Goal: Participate in discussion: Engage in conversation with other users on a specific topic

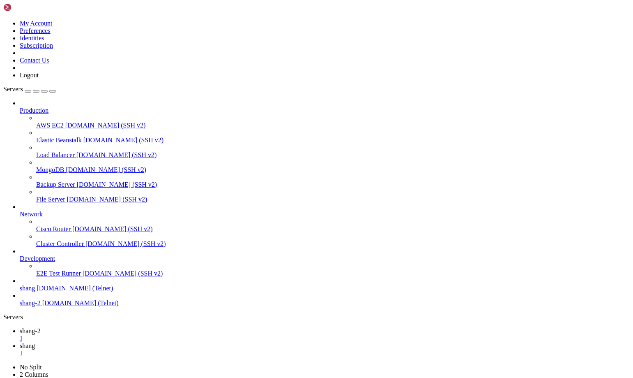
scroll to position [12132, 0]
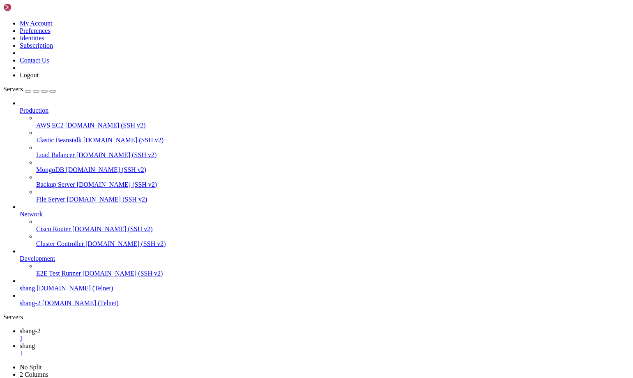
drag, startPoint x: 42, startPoint y: 734, endPoint x: 7, endPoint y: 734, distance: 34.9
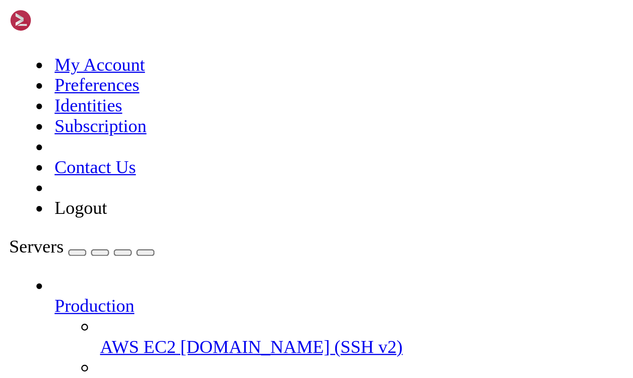
scroll to position [13759, 0]
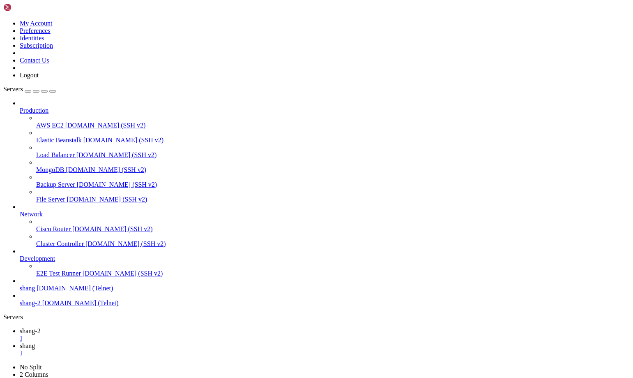
click at [20, 327] on icon at bounding box center [20, 330] width 0 height 7
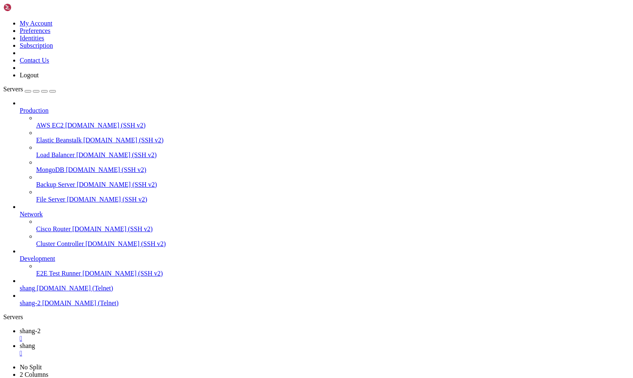
drag, startPoint x: 531, startPoint y: 811, endPoint x: 636, endPoint y: 862, distance: 116.3
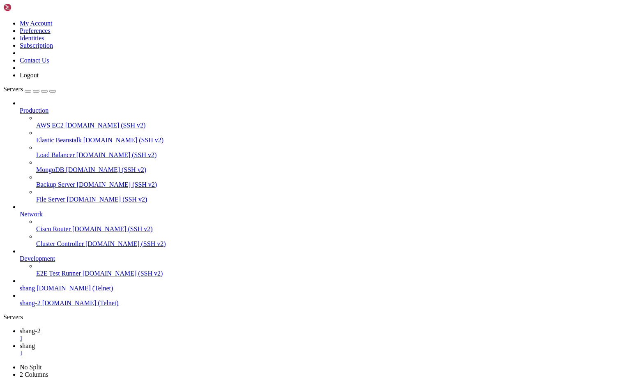
scroll to position [16120, 0]
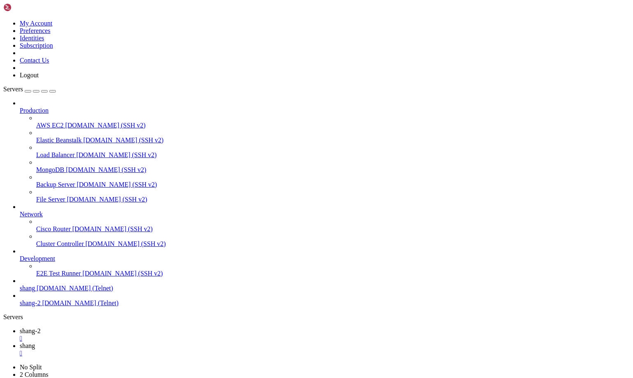
drag, startPoint x: 63, startPoint y: 630, endPoint x: 404, endPoint y: 714, distance: 351.0
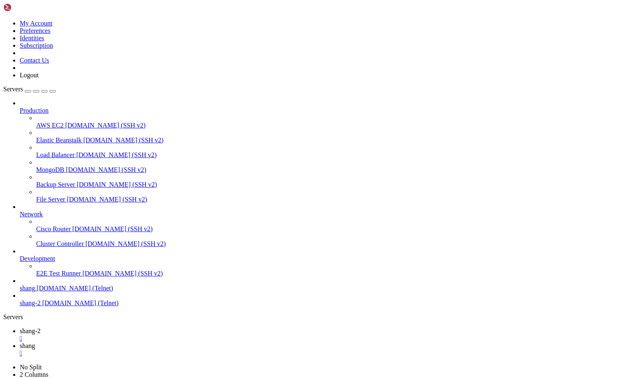
drag, startPoint x: 58, startPoint y: 661, endPoint x: 147, endPoint y: 662, distance: 89.6
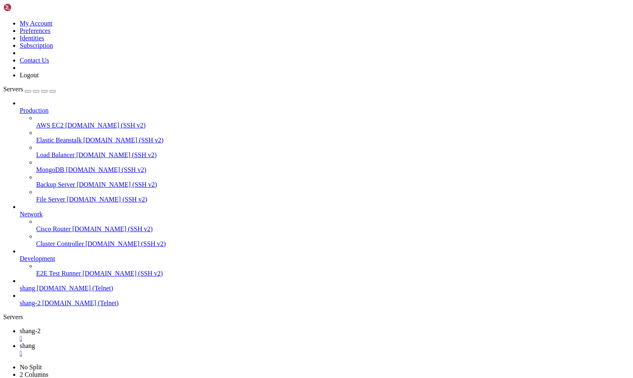
scroll to position [20497, 0]
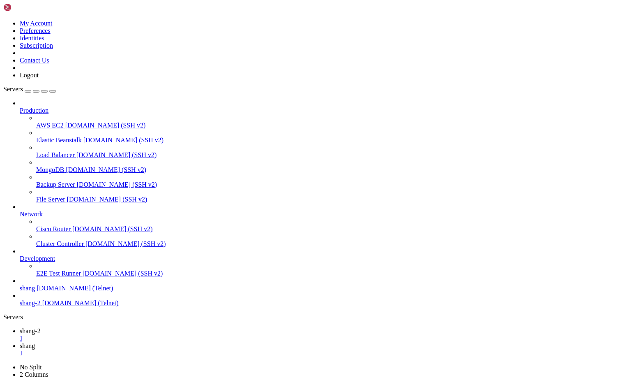
scroll to position [22500, 0]
drag, startPoint x: 26, startPoint y: 801, endPoint x: 71, endPoint y: 804, distance: 44.9
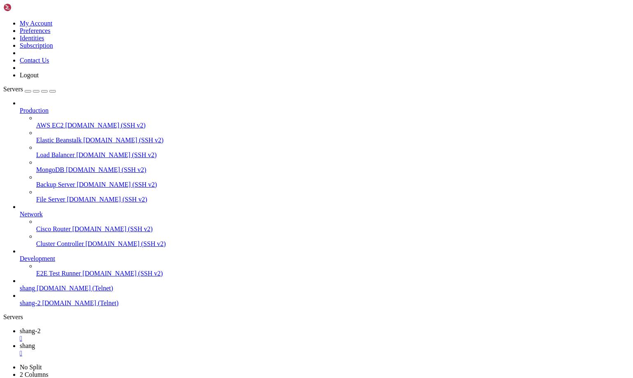
scroll to position [22704, 0]
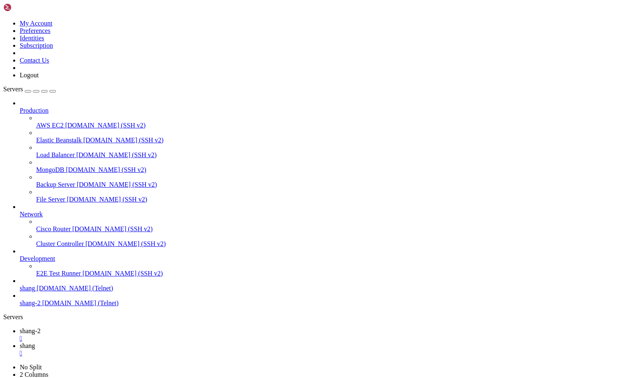
click at [192, 349] on div "" at bounding box center [325, 352] width 610 height 7
click at [66, 166] on span "[DOMAIN_NAME] (SSH v2)" at bounding box center [106, 169] width 81 height 7
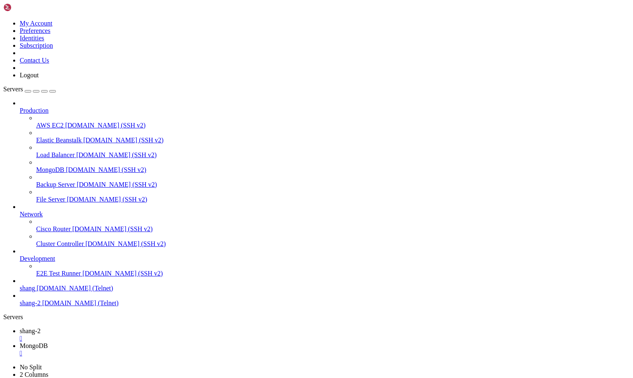
click at [135, 327] on link "shang-2 " at bounding box center [325, 334] width 610 height 15
drag, startPoint x: 6, startPoint y: 765, endPoint x: 30, endPoint y: 768, distance: 24.8
drag, startPoint x: 44, startPoint y: 765, endPoint x: 7, endPoint y: 764, distance: 37.8
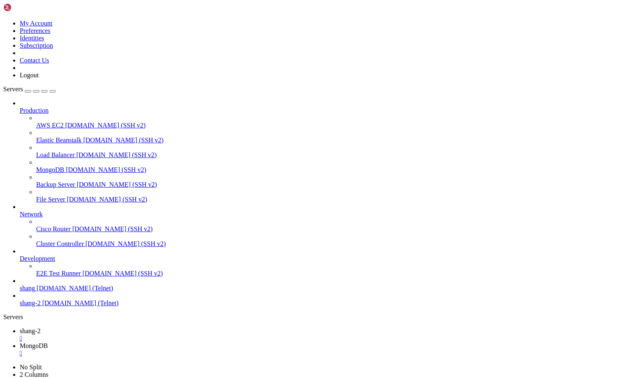
drag, startPoint x: 71, startPoint y: 770, endPoint x: 280, endPoint y: 769, distance: 209.2
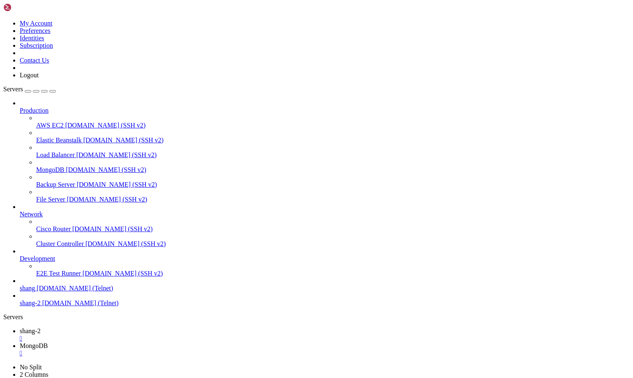
drag, startPoint x: 5, startPoint y: 796, endPoint x: 32, endPoint y: 798, distance: 26.8
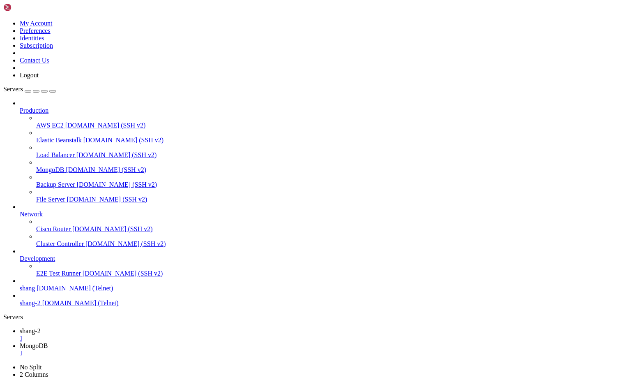
scroll to position [25428, 0]
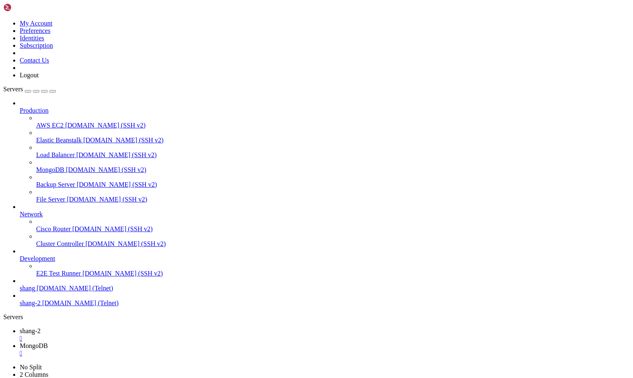
scroll to position [25848, 0]
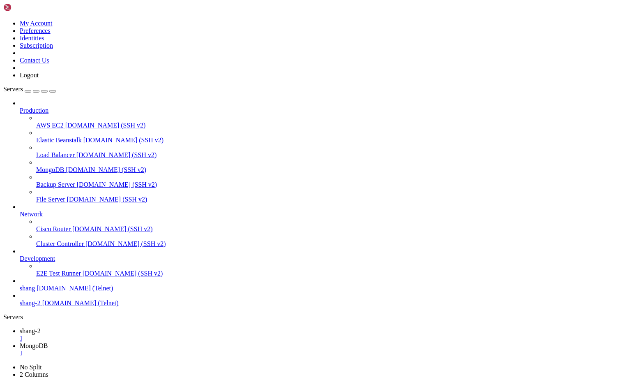
scroll to position [26008, 0]
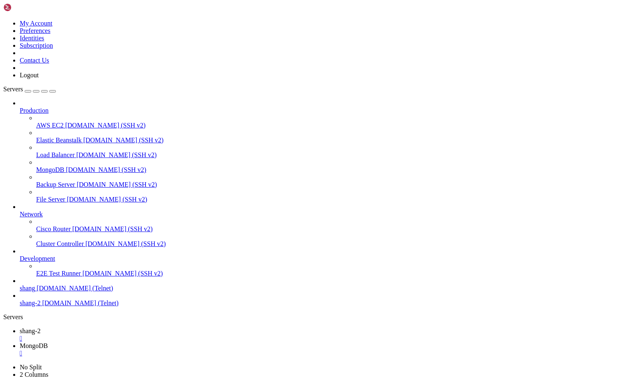
drag, startPoint x: 155, startPoint y: 771, endPoint x: 218, endPoint y: 772, distance: 62.9
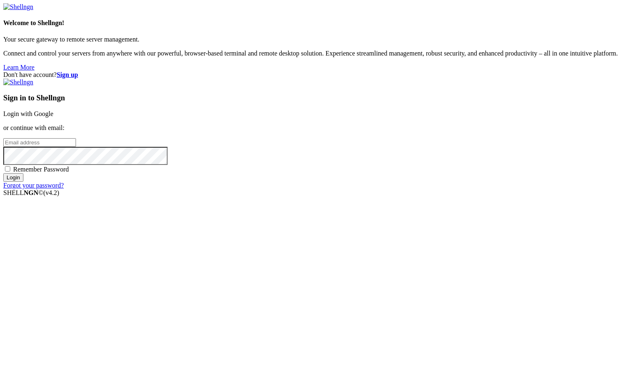
click at [53, 117] on link "Login with Google" at bounding box center [28, 113] width 50 height 7
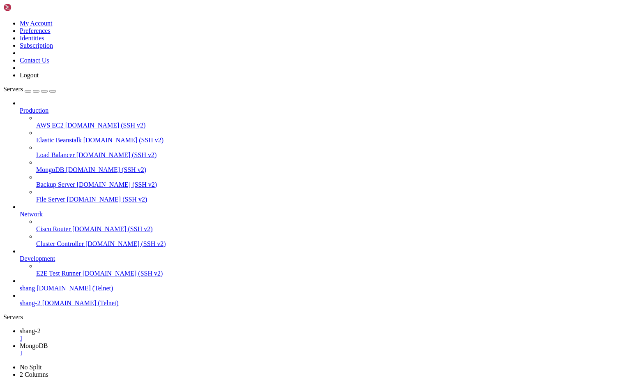
scroll to position [26445, 0]
click at [41, 327] on span "shang-2" at bounding box center [30, 330] width 21 height 7
drag, startPoint x: 358, startPoint y: 719, endPoint x: 474, endPoint y: 723, distance: 116.4
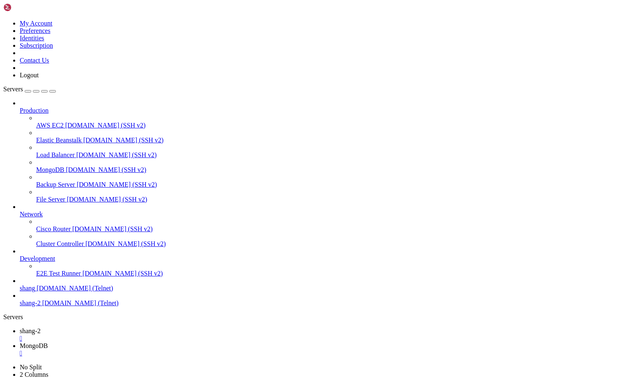
scroll to position [26251, 0]
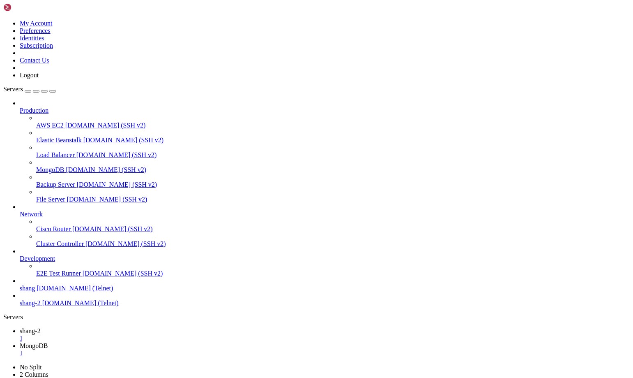
drag, startPoint x: 26, startPoint y: 604, endPoint x: 37, endPoint y: 605, distance: 10.3
drag, startPoint x: 26, startPoint y: 605, endPoint x: 41, endPoint y: 605, distance: 15.2
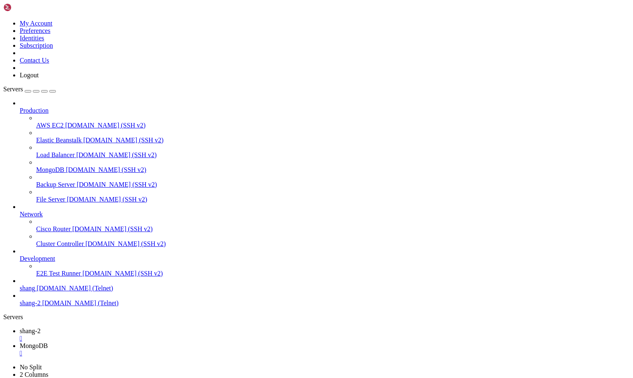
scroll to position [26661, 0]
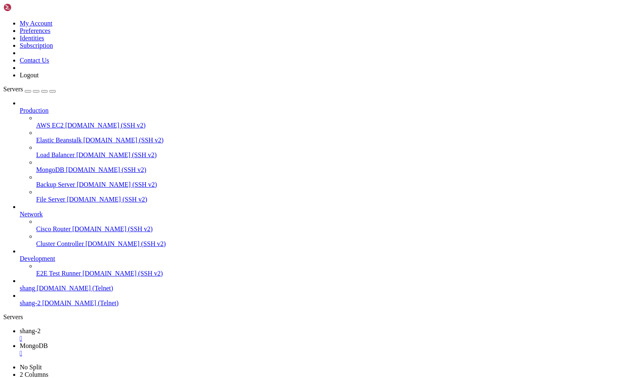
scroll to position [26815, 0]
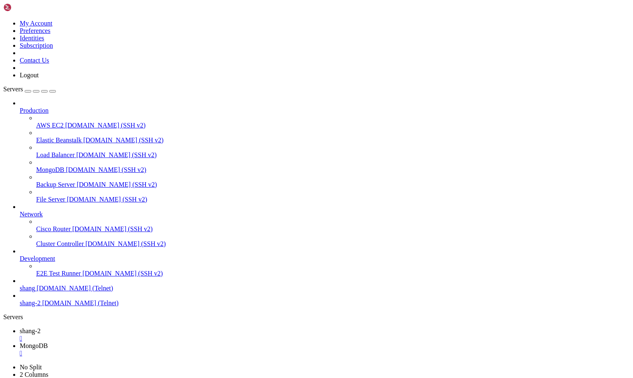
drag, startPoint x: 230, startPoint y: 561, endPoint x: 241, endPoint y: 524, distance: 38.2
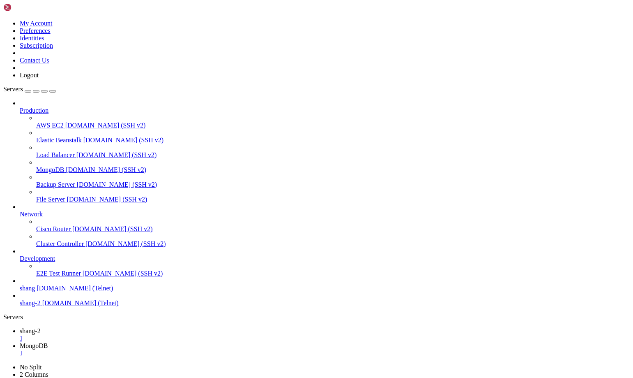
drag, startPoint x: 65, startPoint y: 536, endPoint x: 332, endPoint y: 609, distance: 276.7
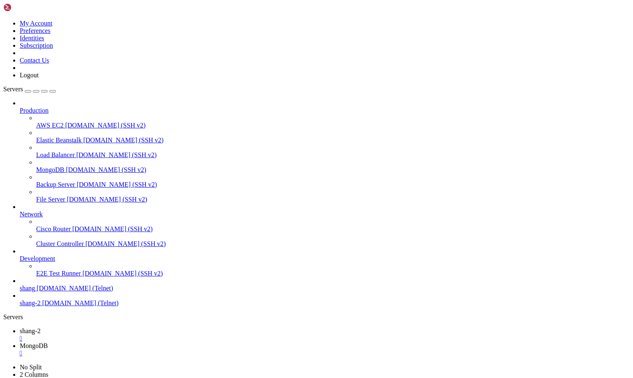
click at [48, 342] on span "MongoDB" at bounding box center [34, 345] width 28 height 7
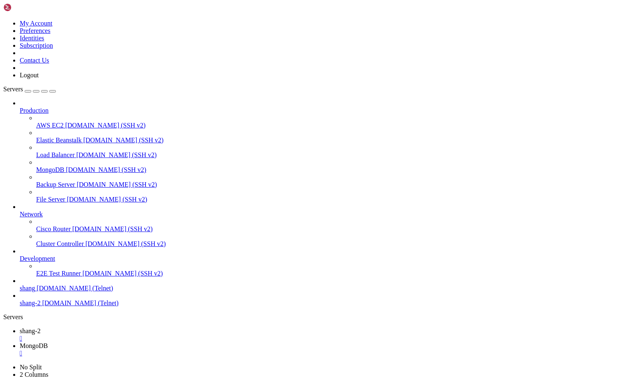
click at [20, 327] on icon at bounding box center [20, 330] width 0 height 7
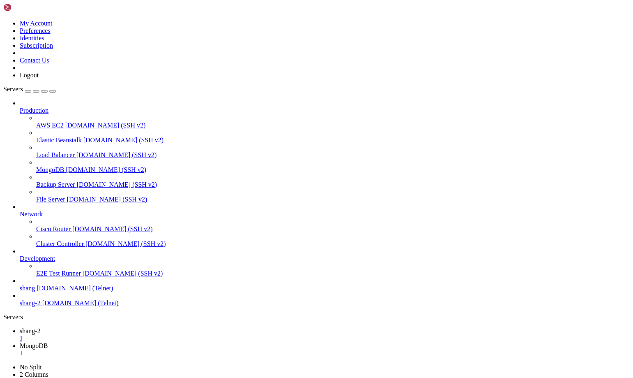
scroll to position [28825, 0]
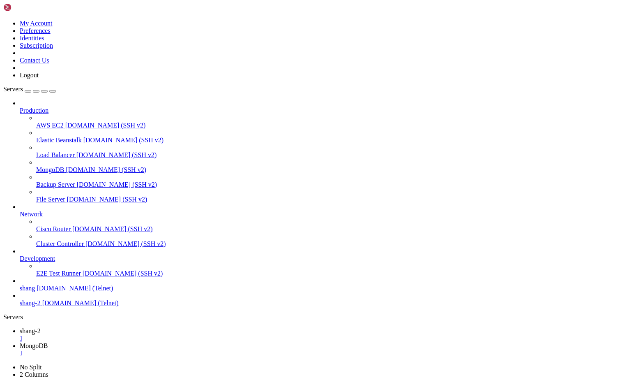
drag, startPoint x: 94, startPoint y: 781, endPoint x: 8, endPoint y: 555, distance: 241.4
copy div "Te: My Ti: Your's Na: [PERSON_NAME]= Life Tan: Water Tan-eka:Tea Eka: Leaf Kam:…"
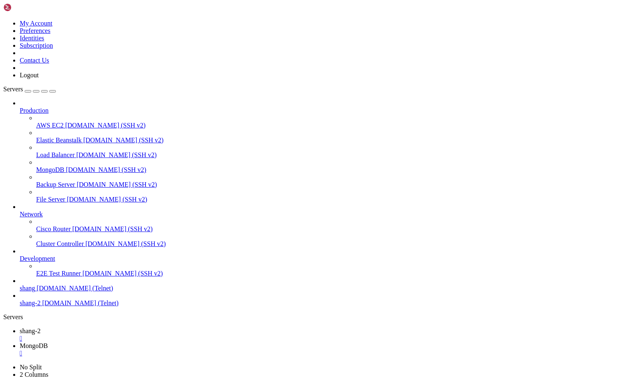
scroll to position [30872, 0]
drag, startPoint x: 19, startPoint y: 604, endPoint x: 145, endPoint y: 606, distance: 126.2
